Goal: Information Seeking & Learning: Compare options

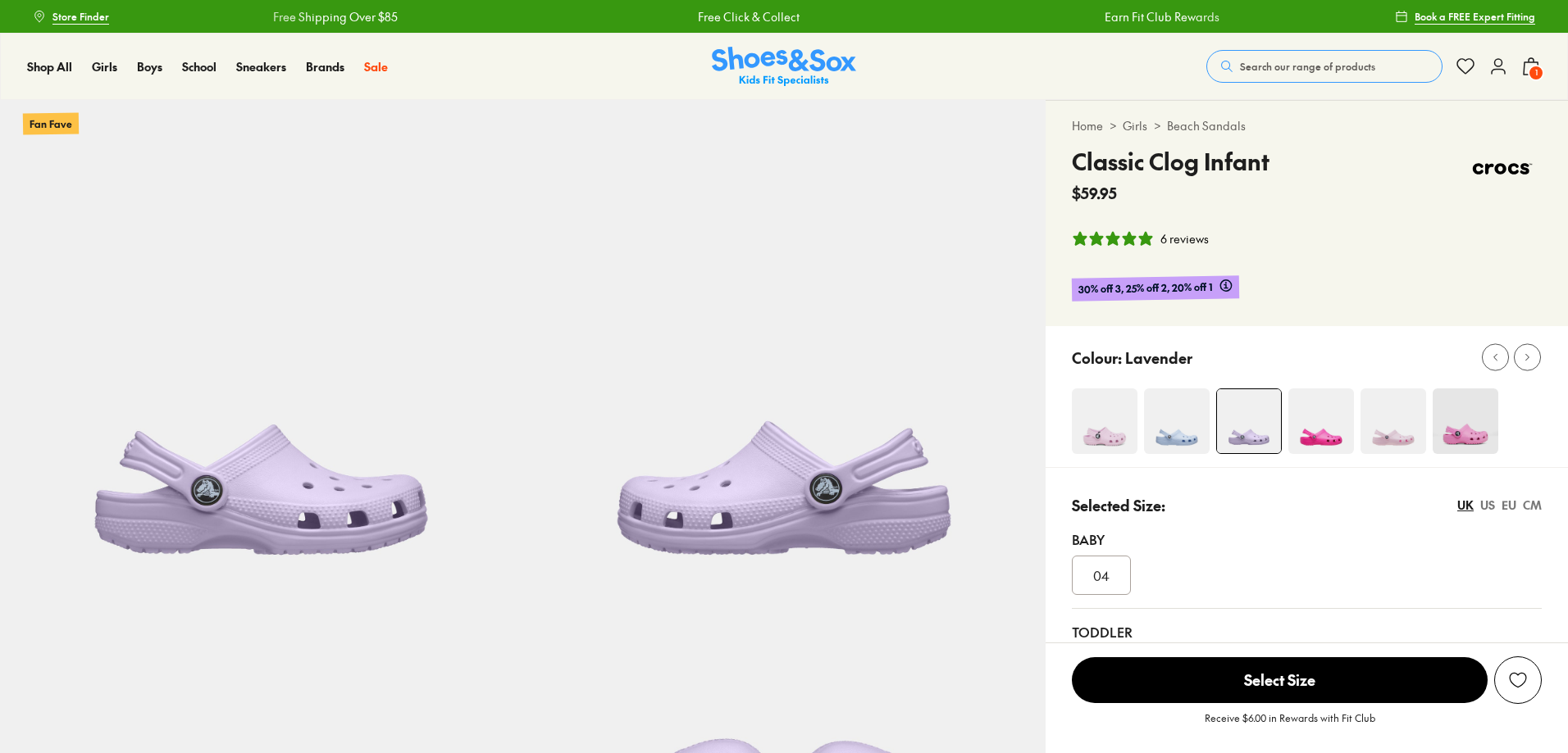
select select "*"
click at [1331, 412] on img at bounding box center [1320, 421] width 66 height 66
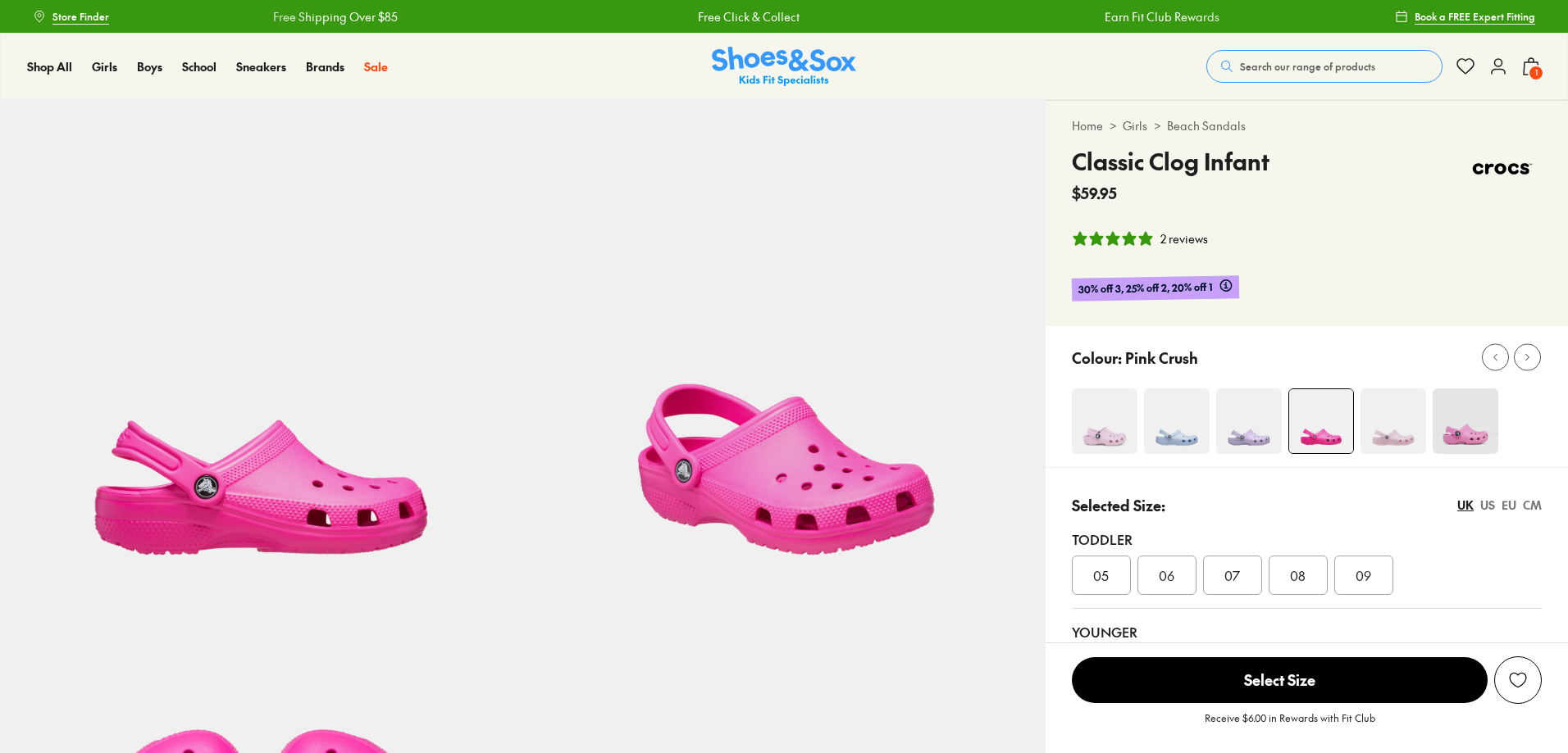
click at [1543, 56] on div "Shop All Shop All Shop All Up to 30% off New Arrivals Online Only Best Sellers …" at bounding box center [784, 66] width 1568 height 67
click at [1531, 69] on span "1" at bounding box center [1536, 73] width 17 height 17
select select "*"
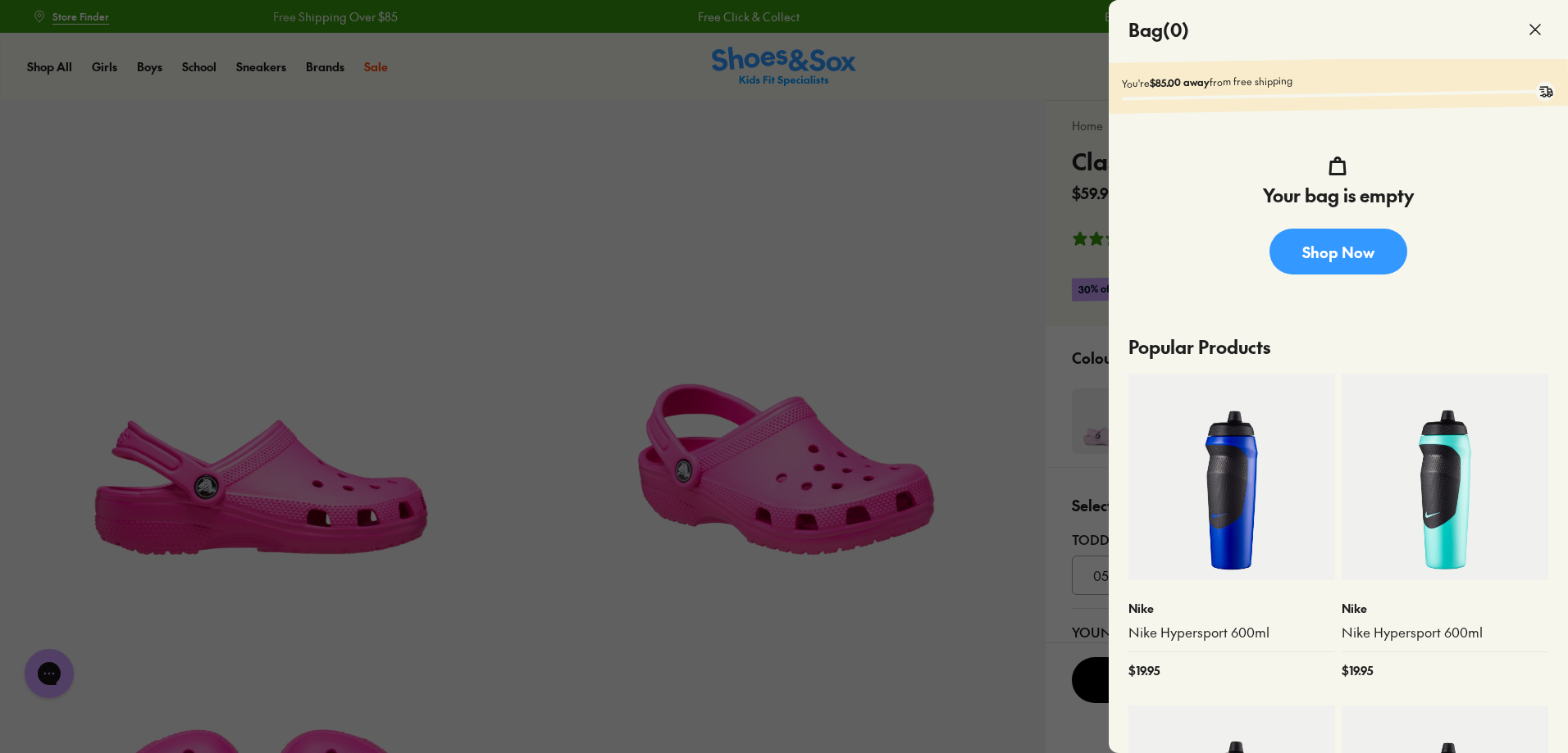
click at [1055, 306] on div at bounding box center [784, 376] width 1568 height 753
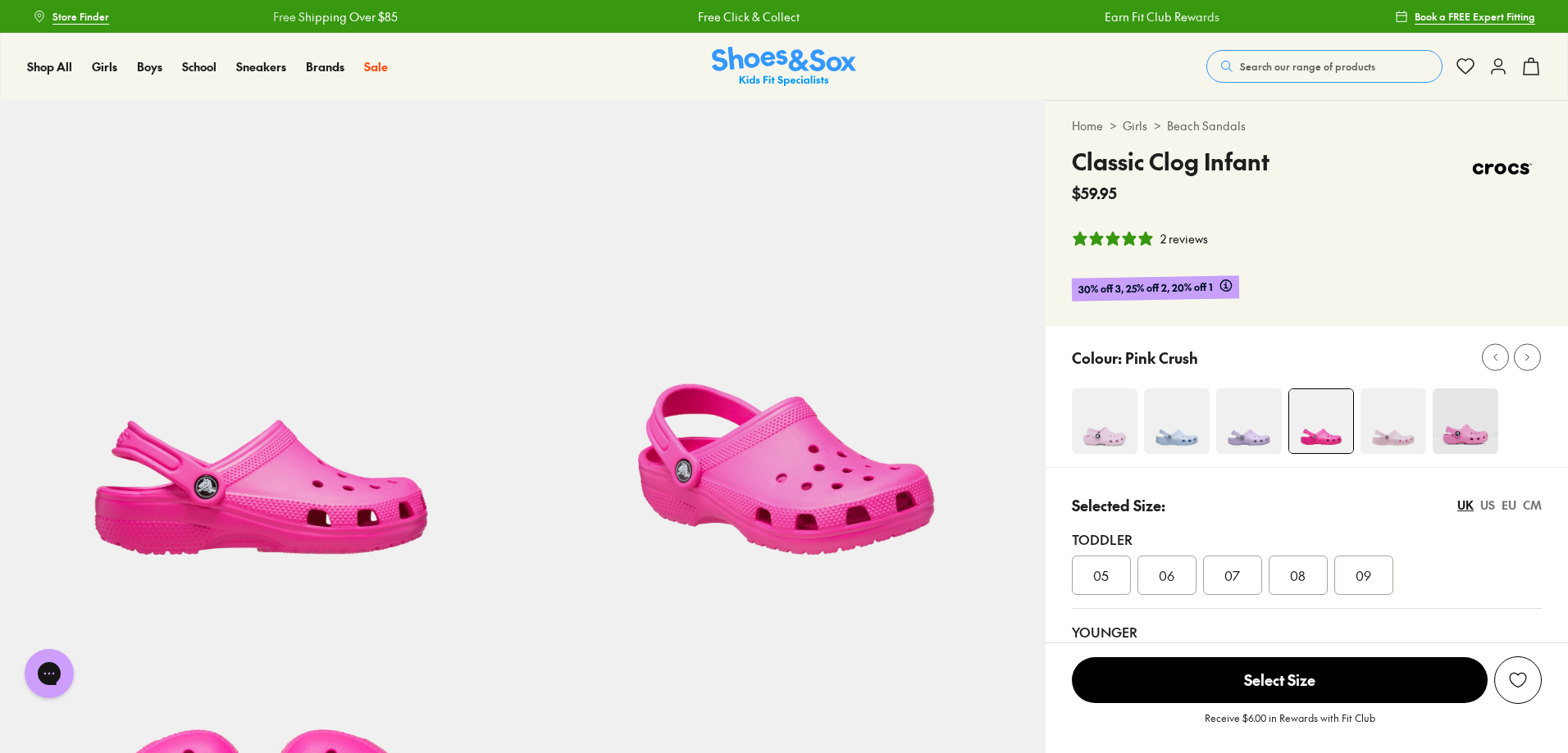
click at [1230, 436] on img at bounding box center [1249, 421] width 66 height 66
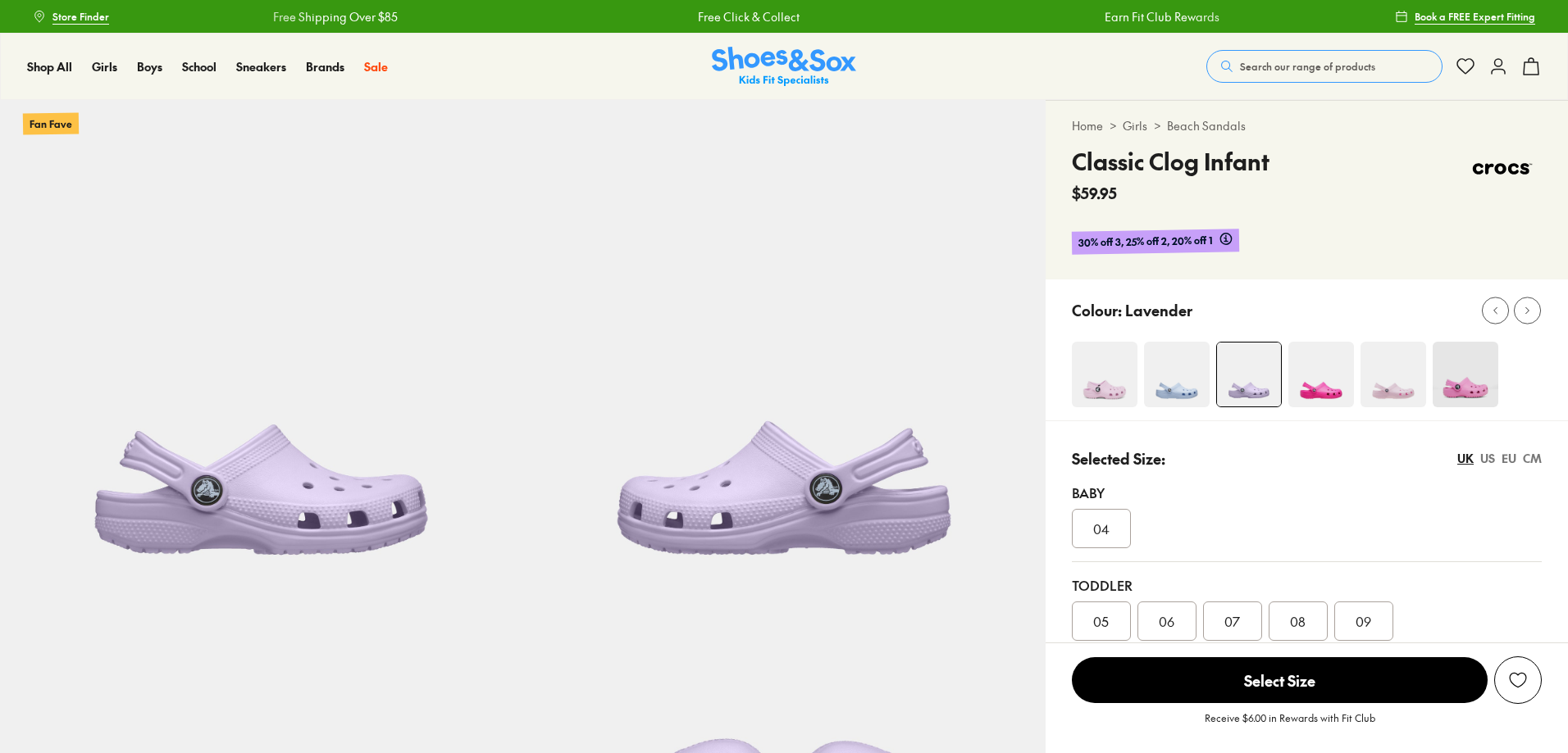
select select "*"
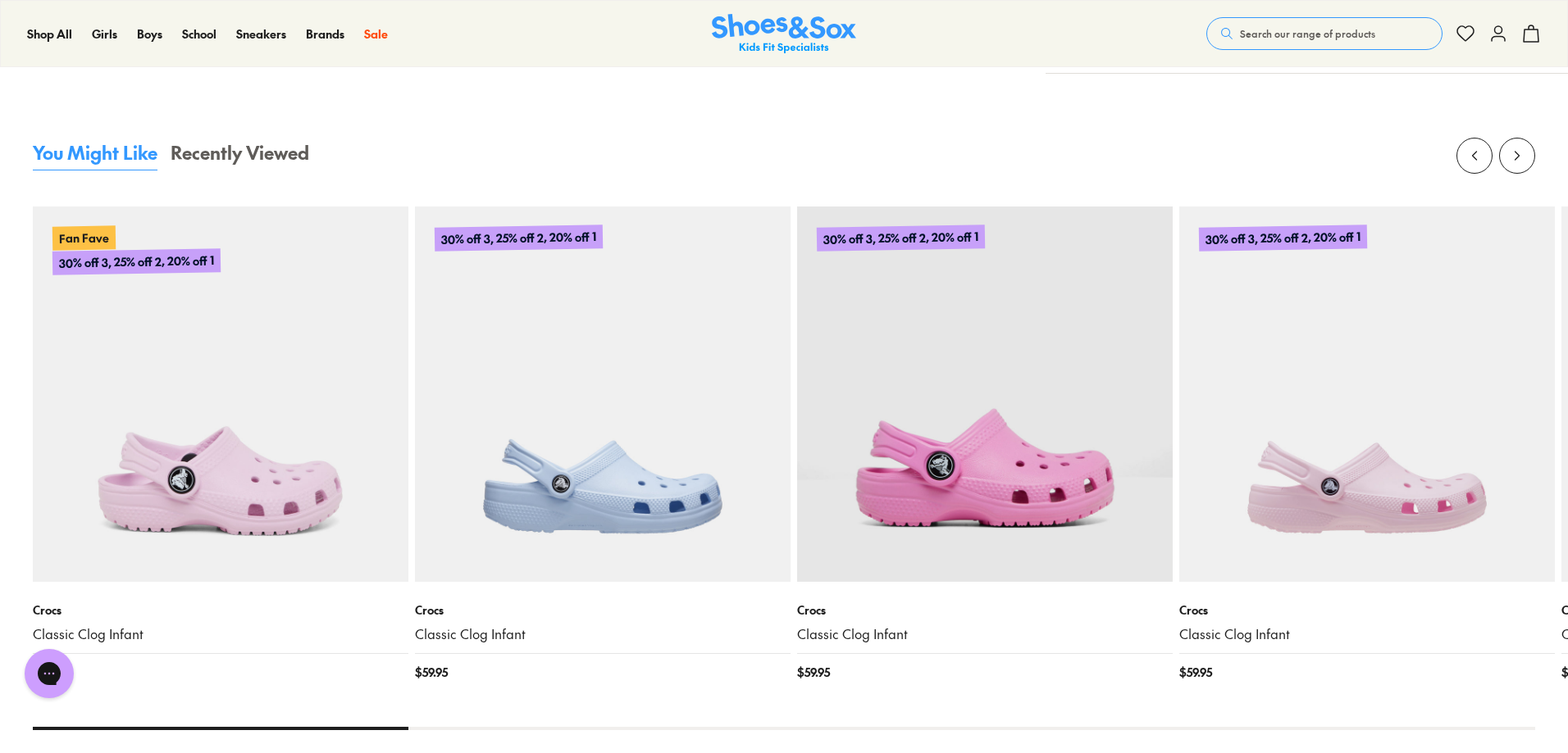
scroll to position [1738, 0]
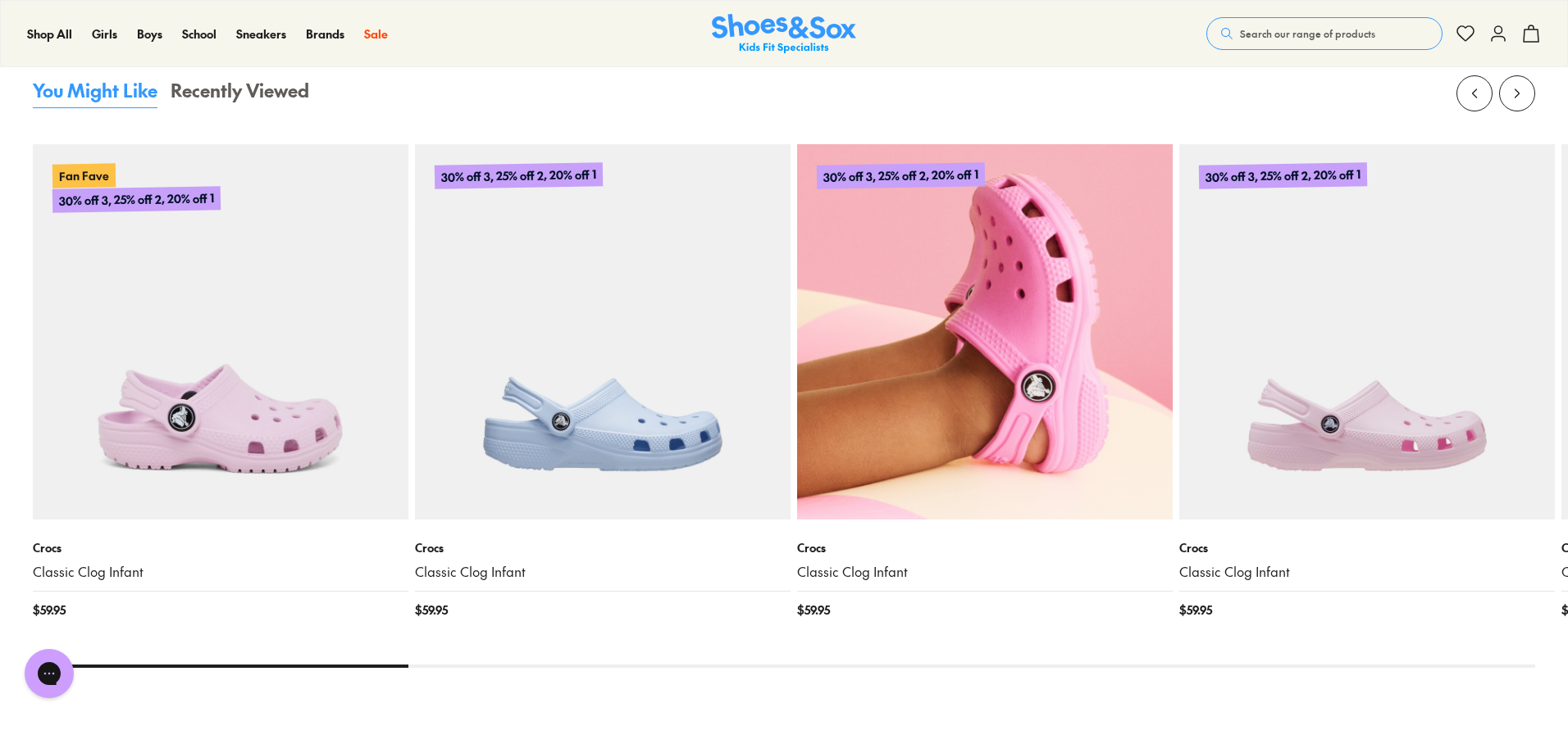
click at [963, 466] on img at bounding box center [984, 331] width 375 height 375
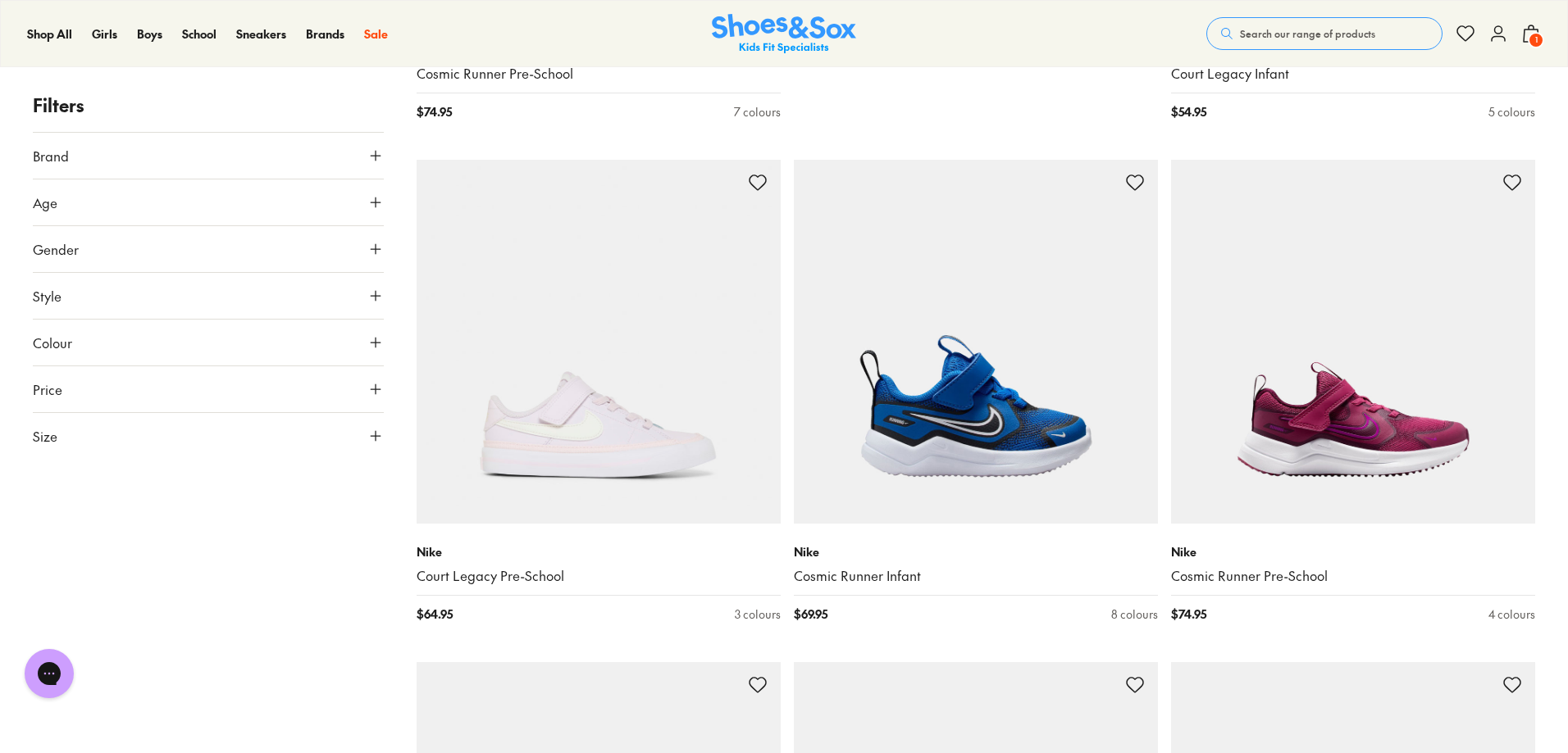
click at [366, 453] on button "Size" at bounding box center [207, 436] width 351 height 45
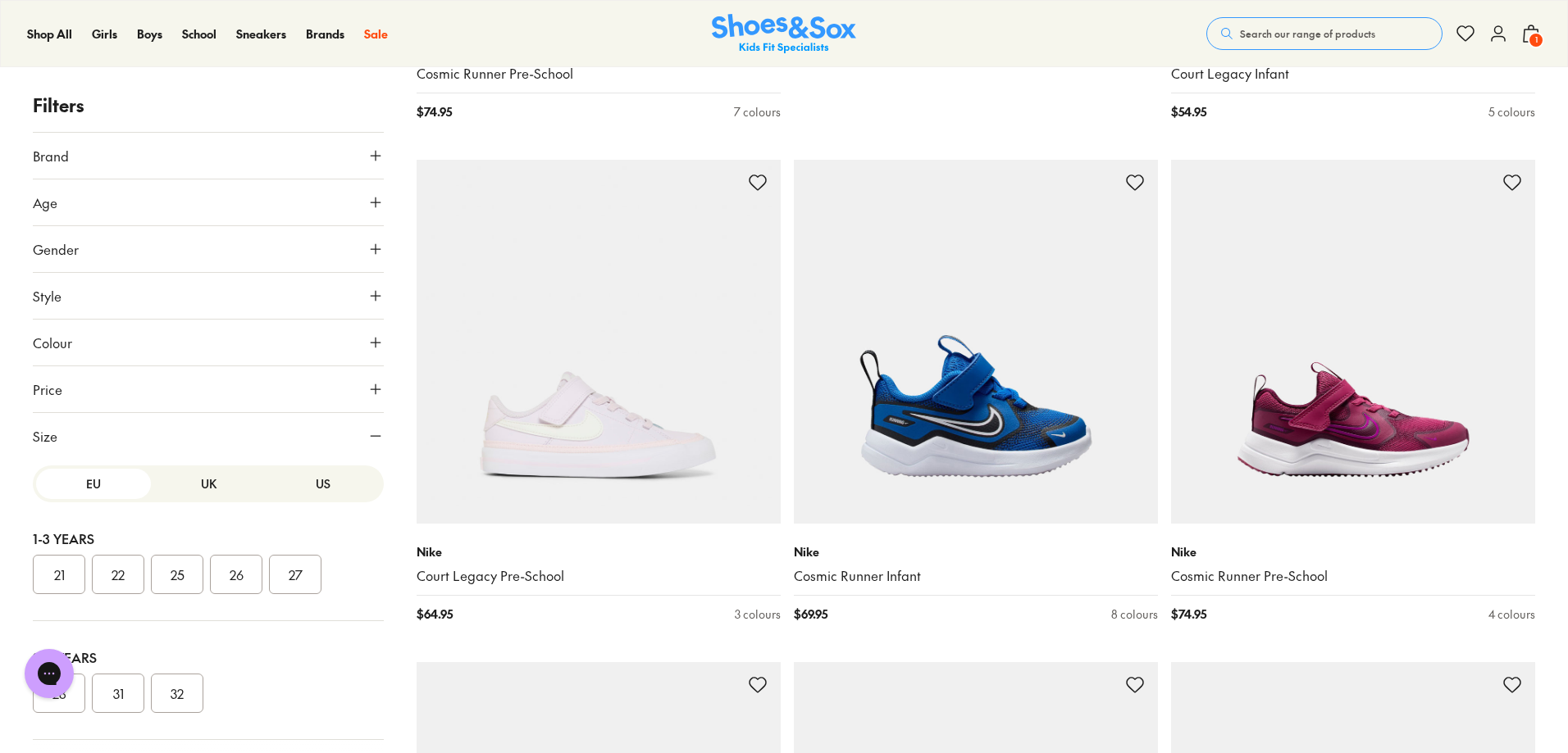
click at [168, 478] on button "UK" at bounding box center [207, 484] width 115 height 31
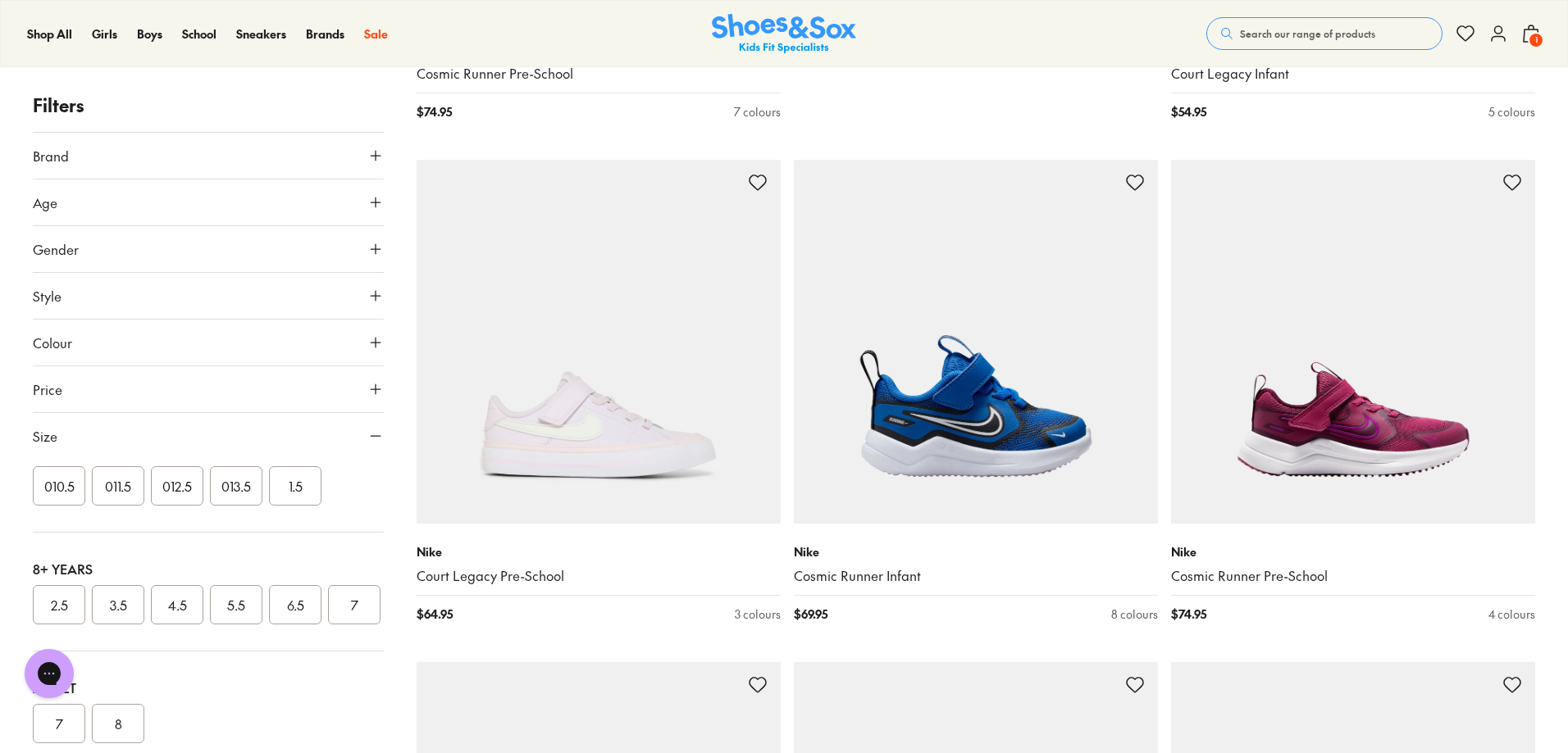
scroll to position [327, 0]
click at [72, 649] on div "Chat with us" at bounding box center [49, 673] width 66 height 60
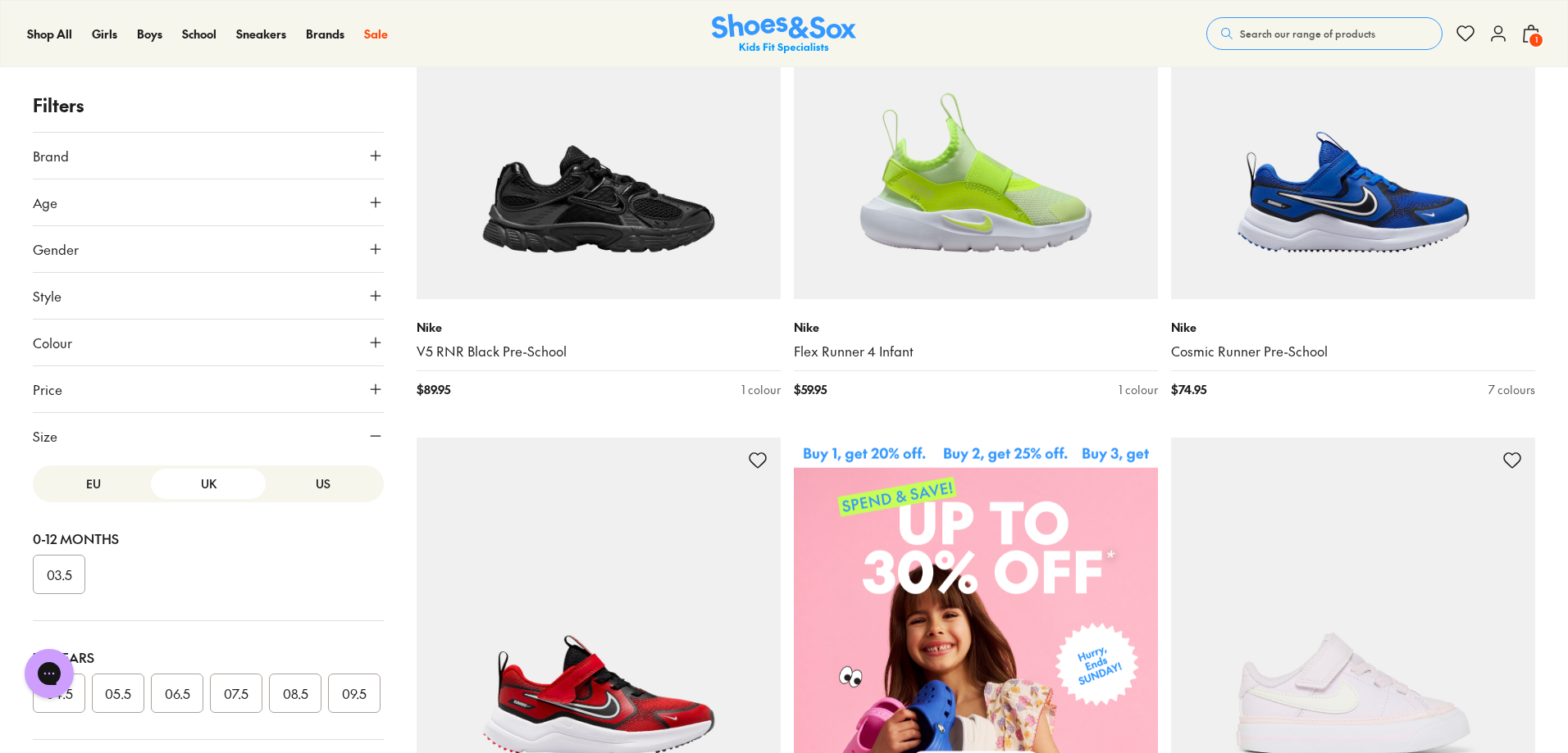
scroll to position [322, 0]
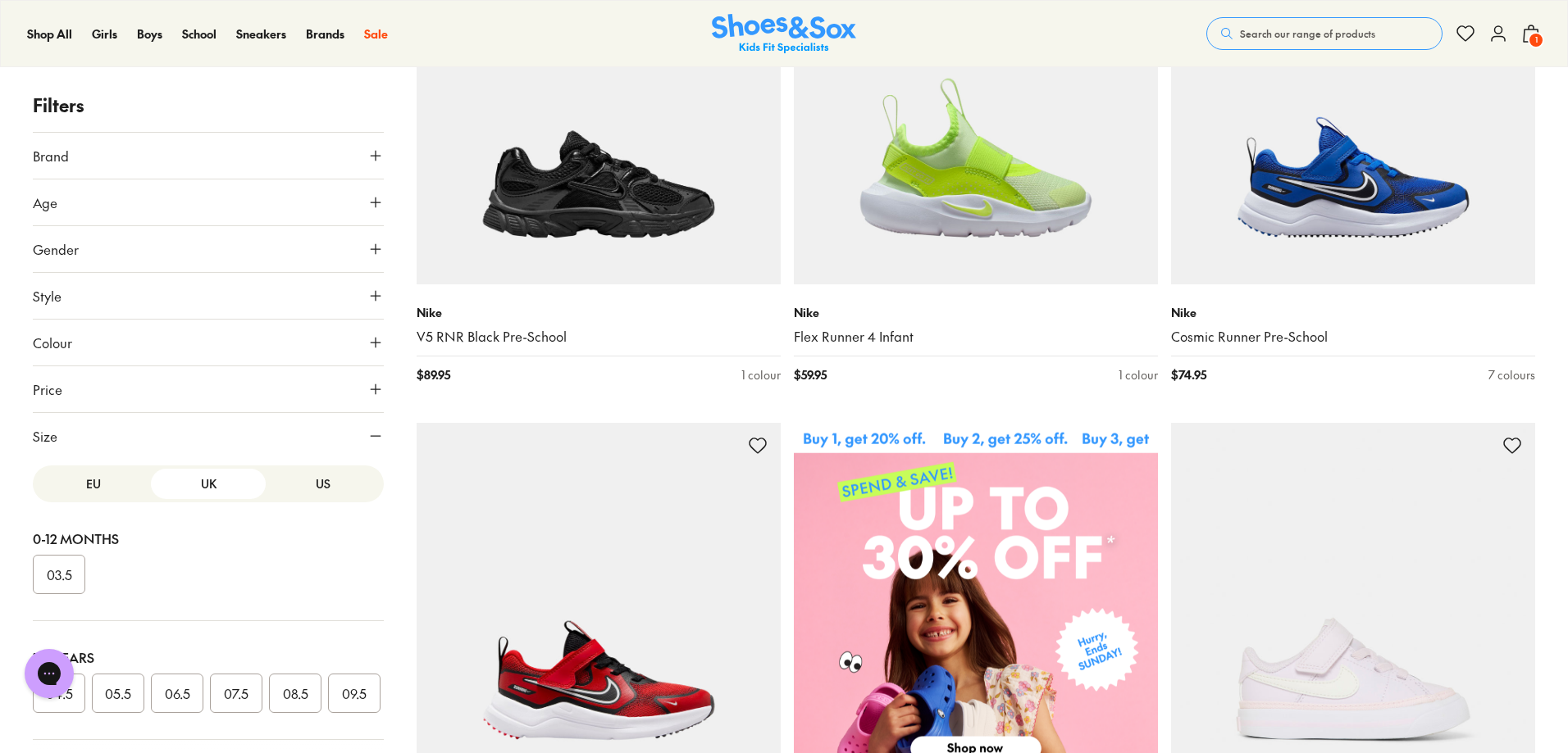
click at [286, 492] on button "US" at bounding box center [323, 484] width 115 height 31
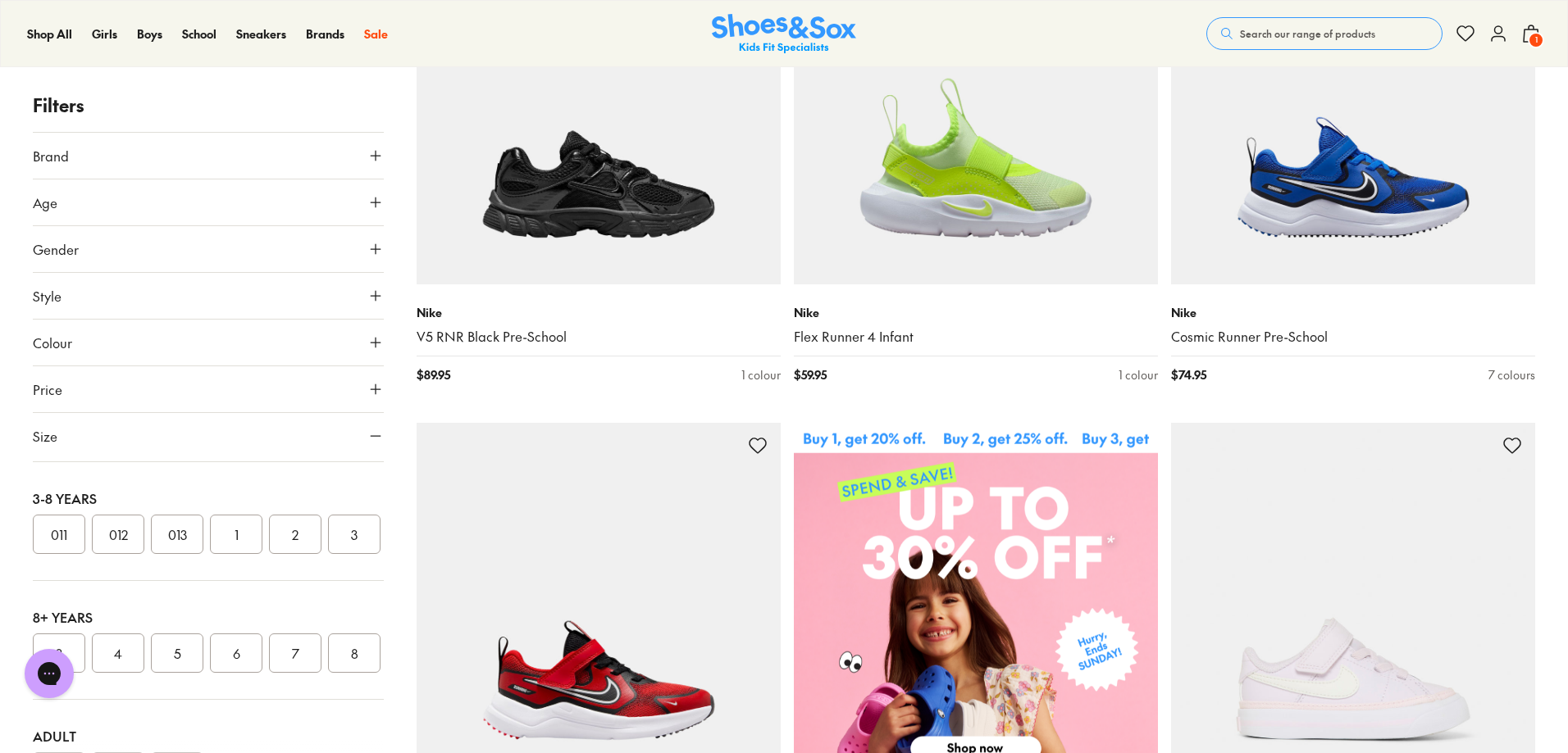
scroll to position [279, 0]
click at [283, 553] on button "2" at bounding box center [295, 533] width 52 height 39
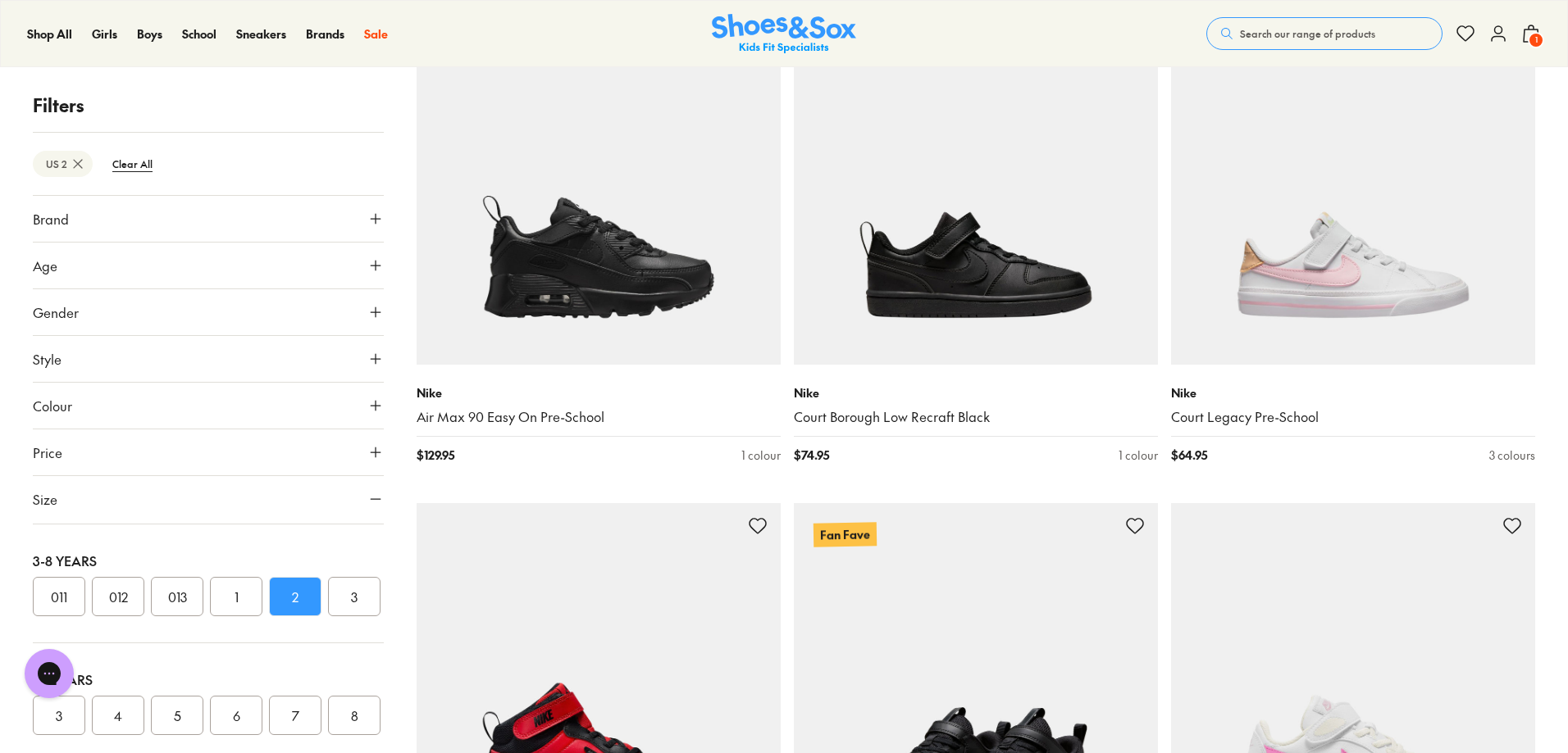
scroll to position [3760, 0]
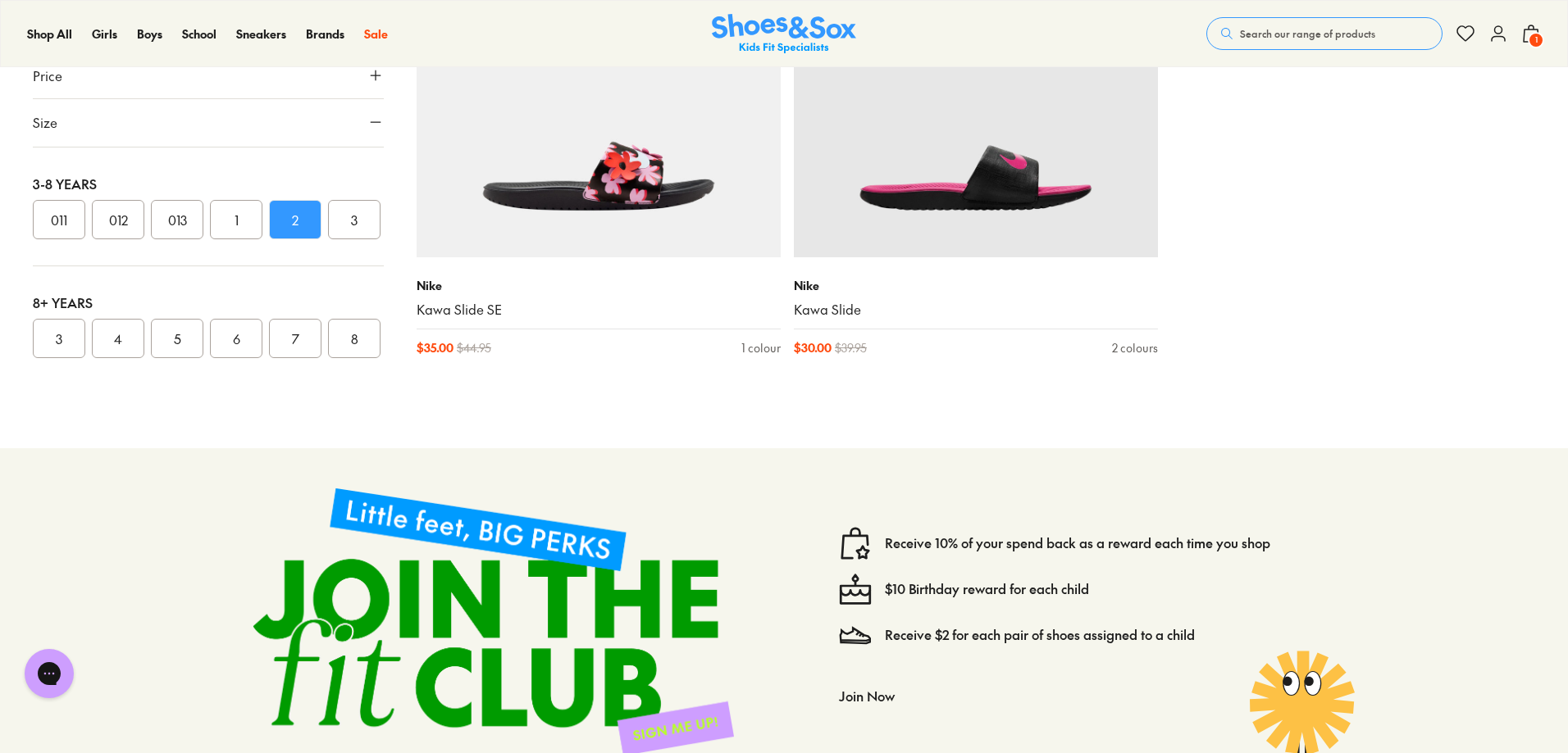
scroll to position [7884, 0]
